Goal: Task Accomplishment & Management: Complete application form

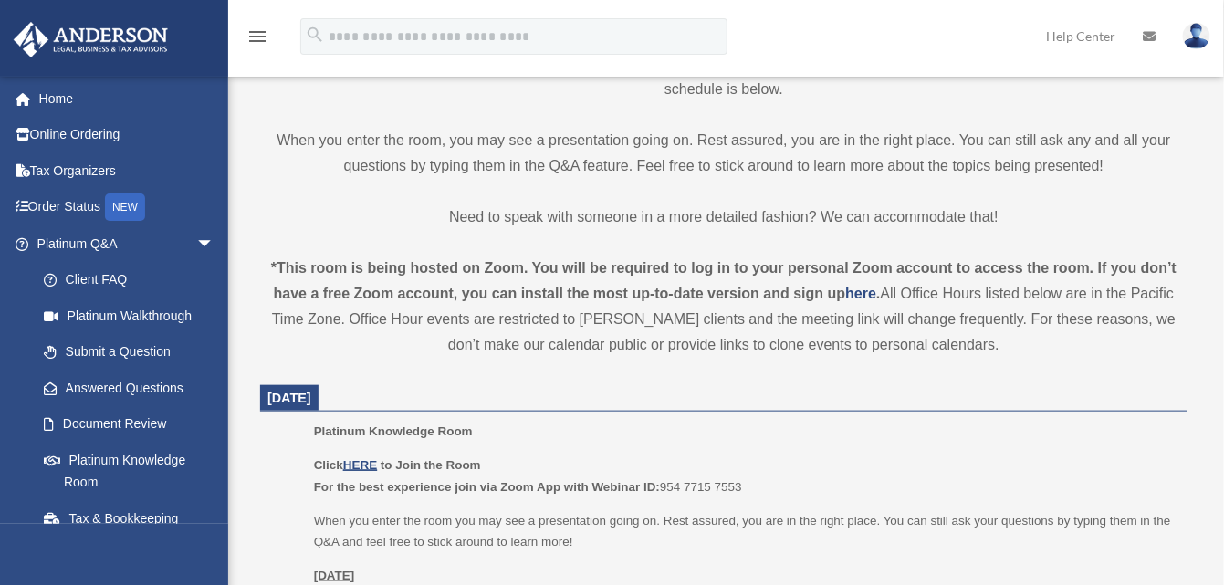
scroll to position [730, 0]
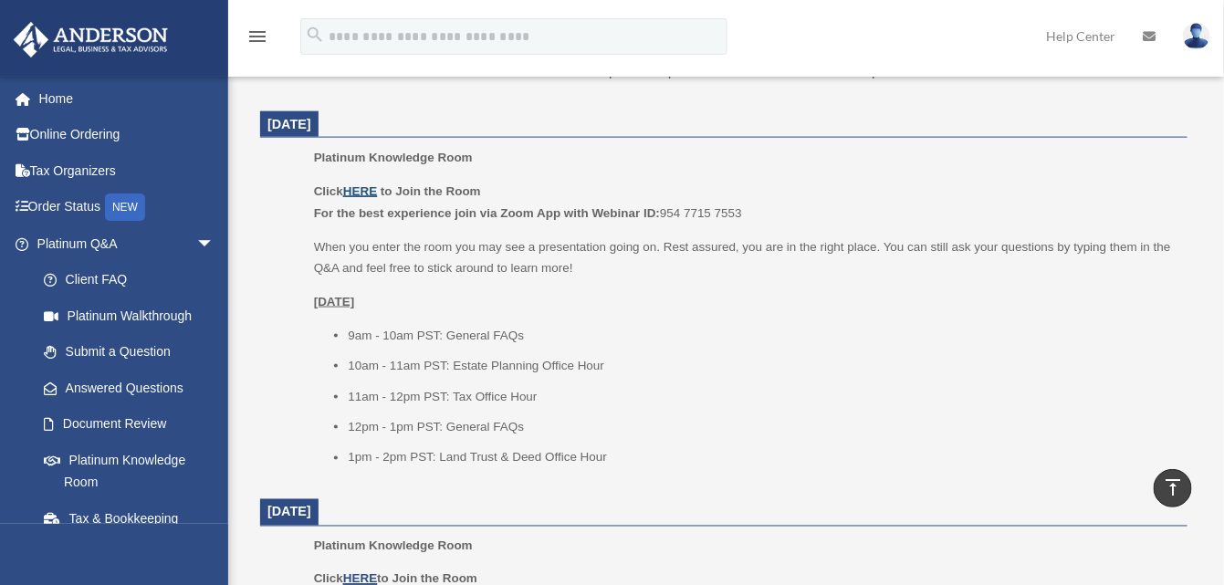
click at [358, 191] on u "HERE" at bounding box center [360, 191] width 34 height 14
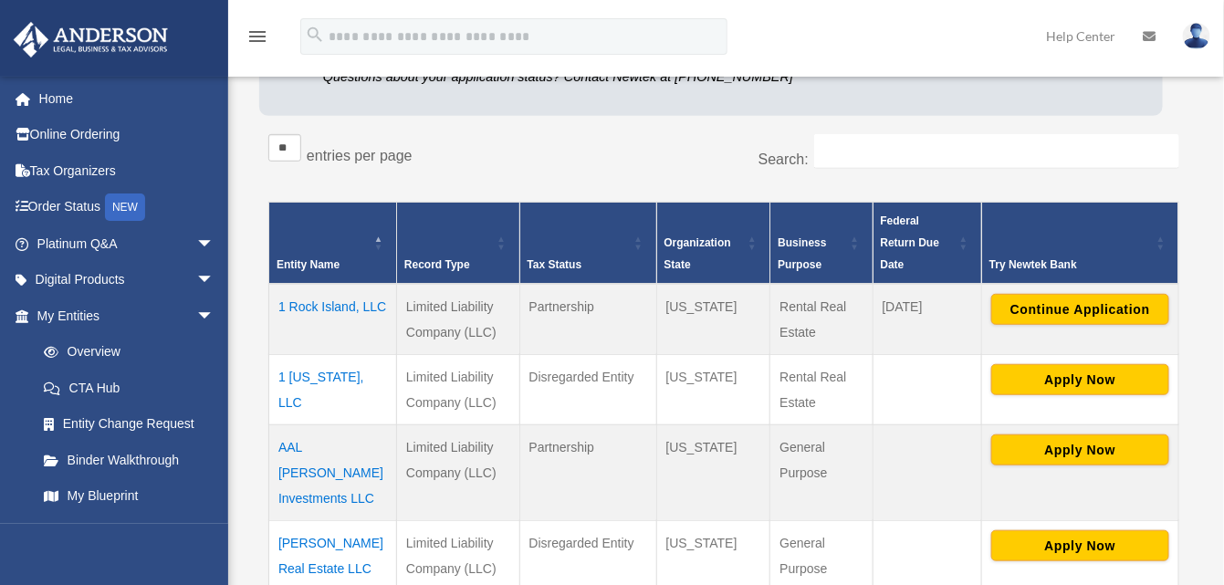
scroll to position [274, 0]
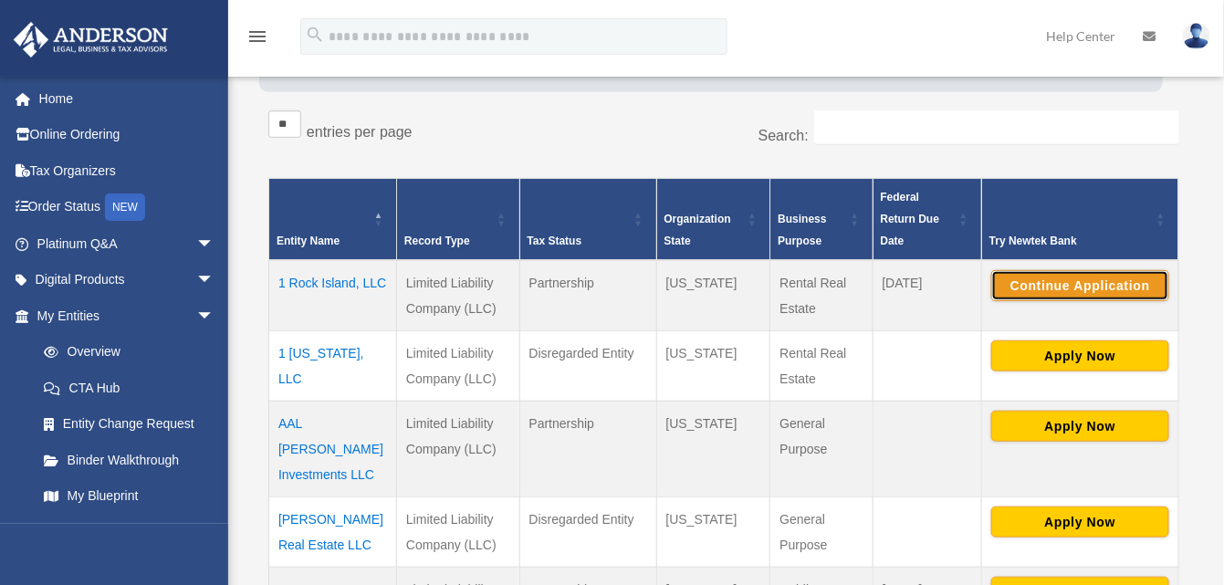
click at [1091, 285] on button "Continue Application" at bounding box center [1080, 285] width 178 height 31
